Goal: Task Accomplishment & Management: Complete application form

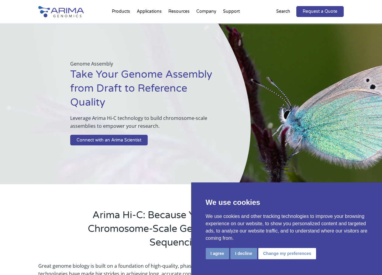
click at [46, 275] on p "Great genome biology is built on a foundation of high-quality, phased, chromoso…" at bounding box center [191, 274] width 306 height 24
click at [304, 17] on link "Request a Quote" at bounding box center [319, 11] width 47 height 11
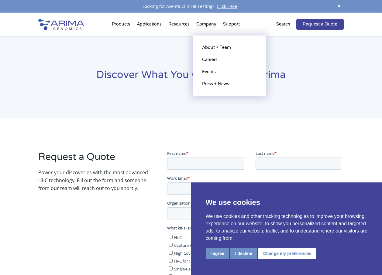
click at [200, 36] on li "Company About + Team Careers Events Press + News" at bounding box center [206, 25] width 27 height 21
click at [263, 66] on li "Careers" at bounding box center [229, 60] width 73 height 12
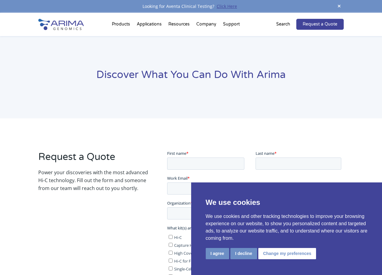
click at [217, 6] on link "Click Here" at bounding box center [226, 6] width 25 height 6
